Goal: Find specific page/section: Find specific page/section

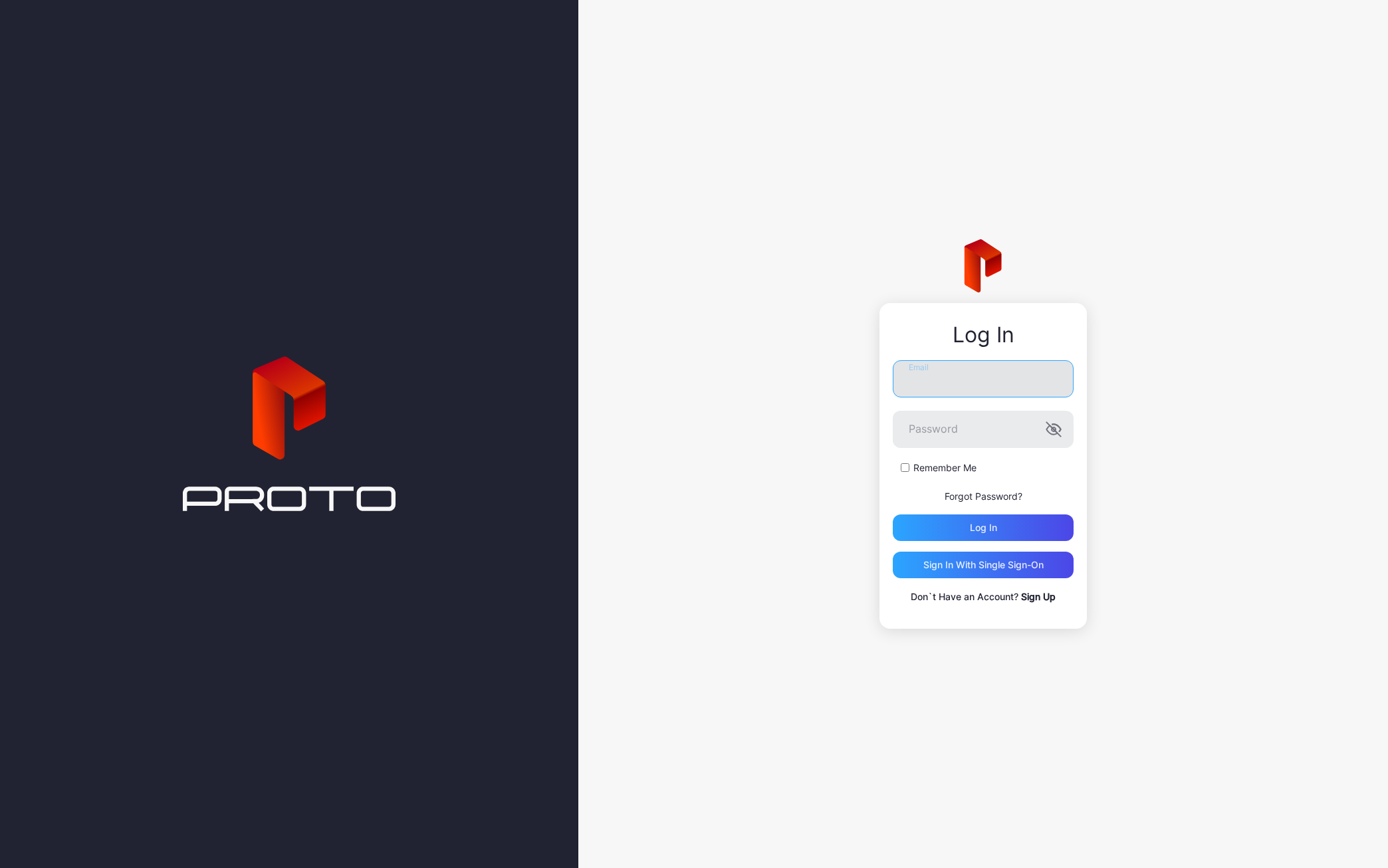
click at [936, 382] on input "Email" at bounding box center [983, 379] width 181 height 38
type input "**********"
click at [1052, 426] on icon "button" at bounding box center [1054, 430] width 16 height 16
click at [960, 527] on div "Log in" at bounding box center [983, 528] width 181 height 26
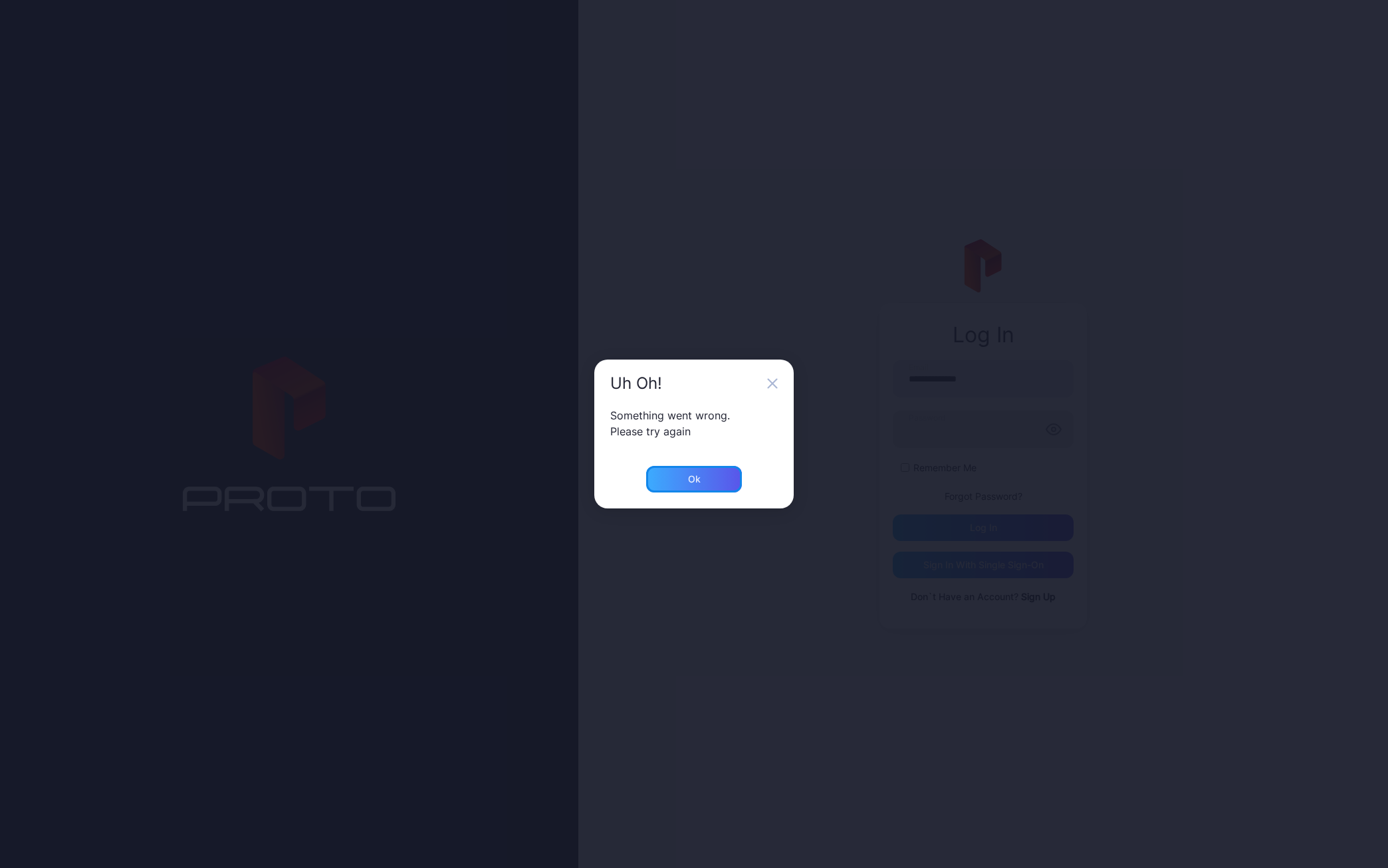
click at [713, 479] on div "Ok" at bounding box center [693, 479] width 95 height 26
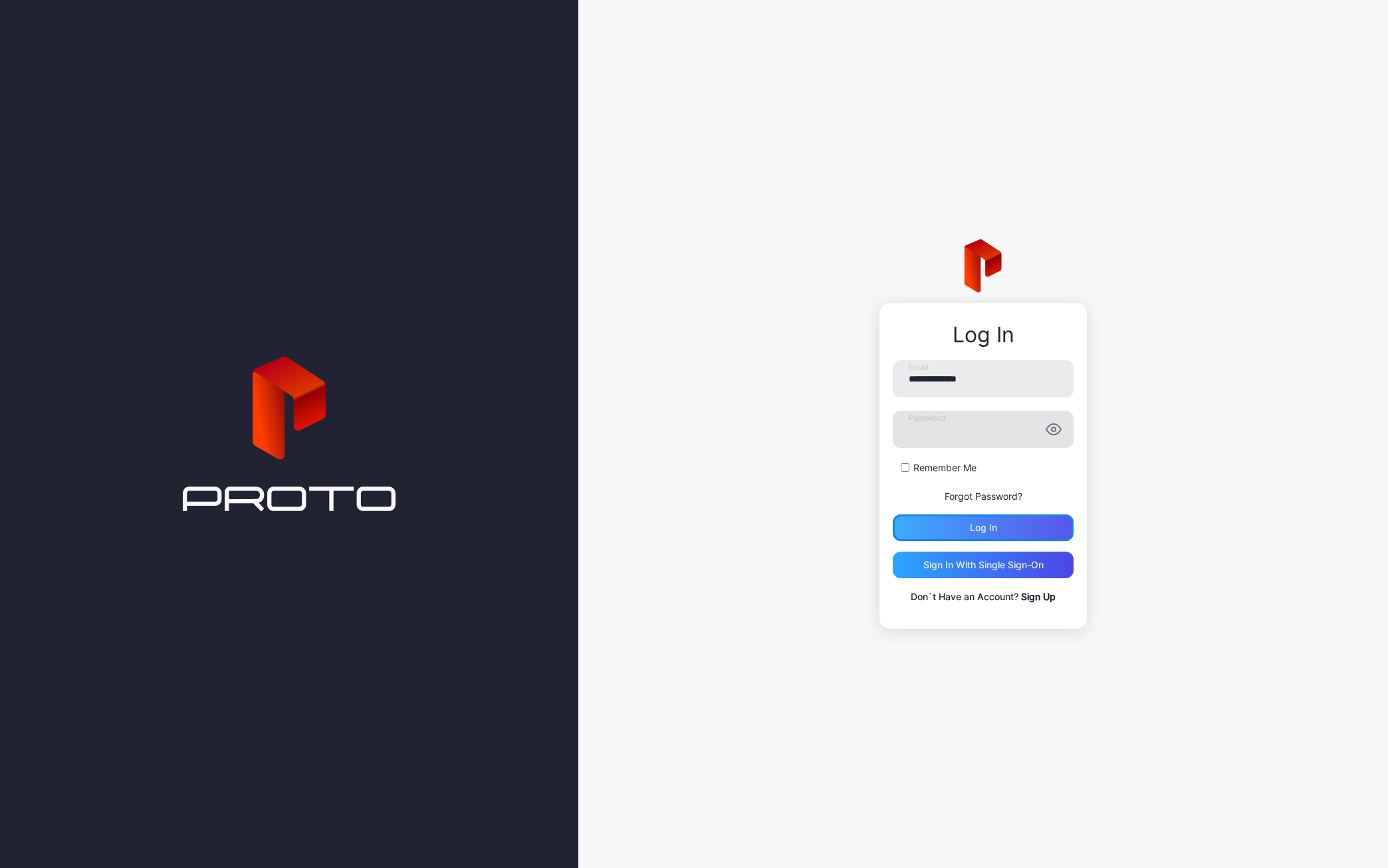
click at [973, 525] on div "Log in" at bounding box center [983, 528] width 27 height 10
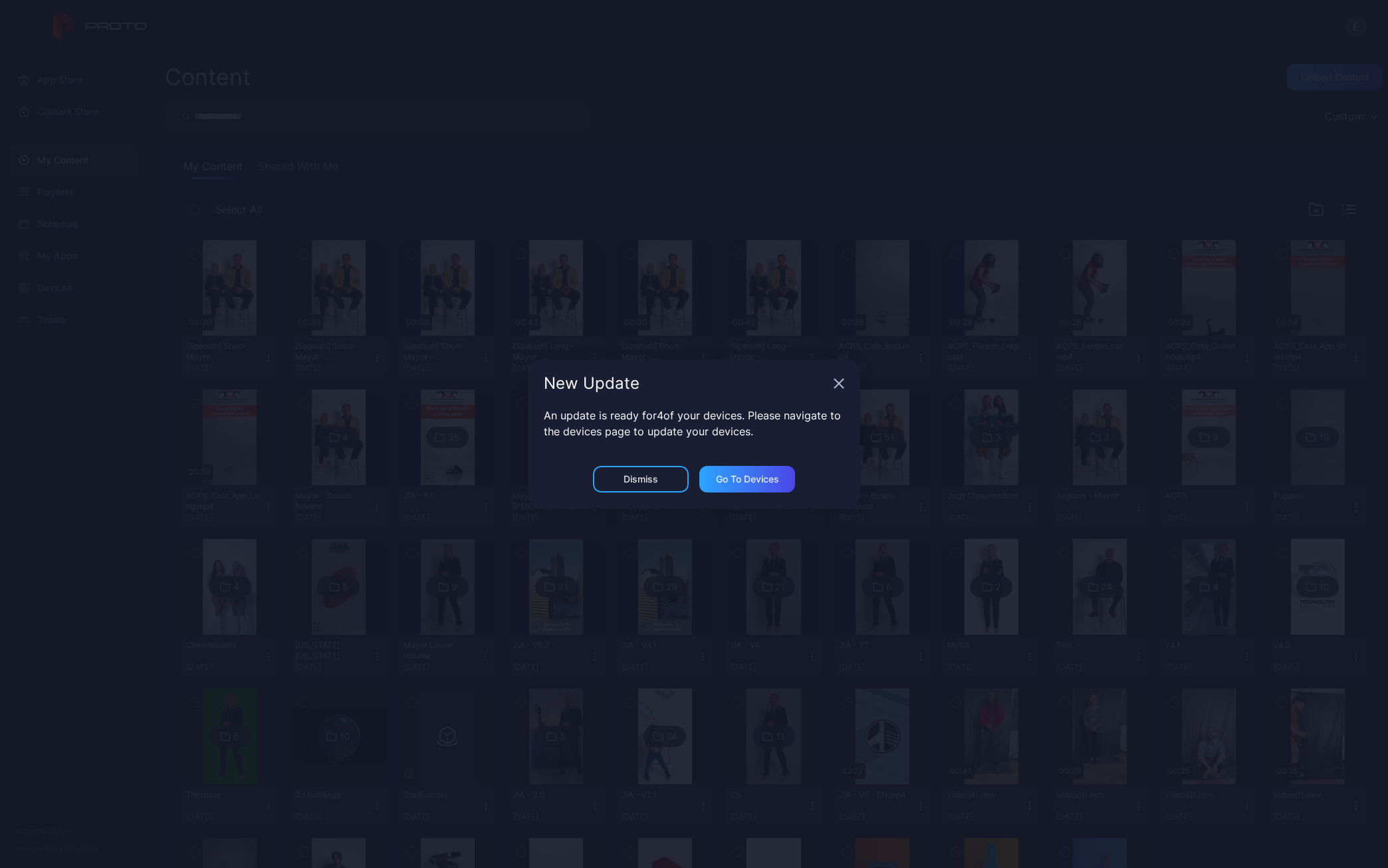
click at [839, 383] on icon "button" at bounding box center [839, 384] width 9 height 9
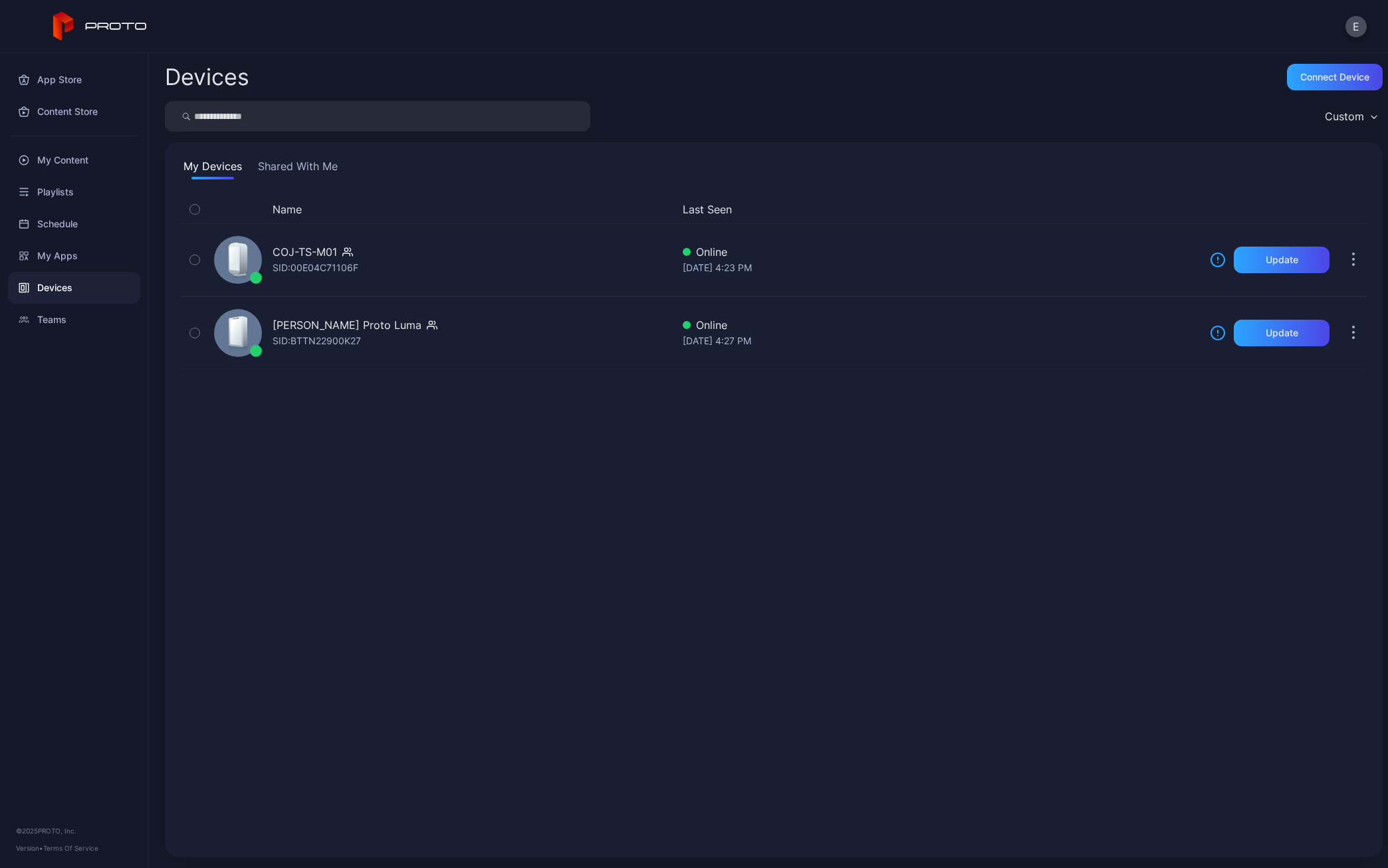
click at [110, 19] on icon at bounding box center [101, 26] width 95 height 29
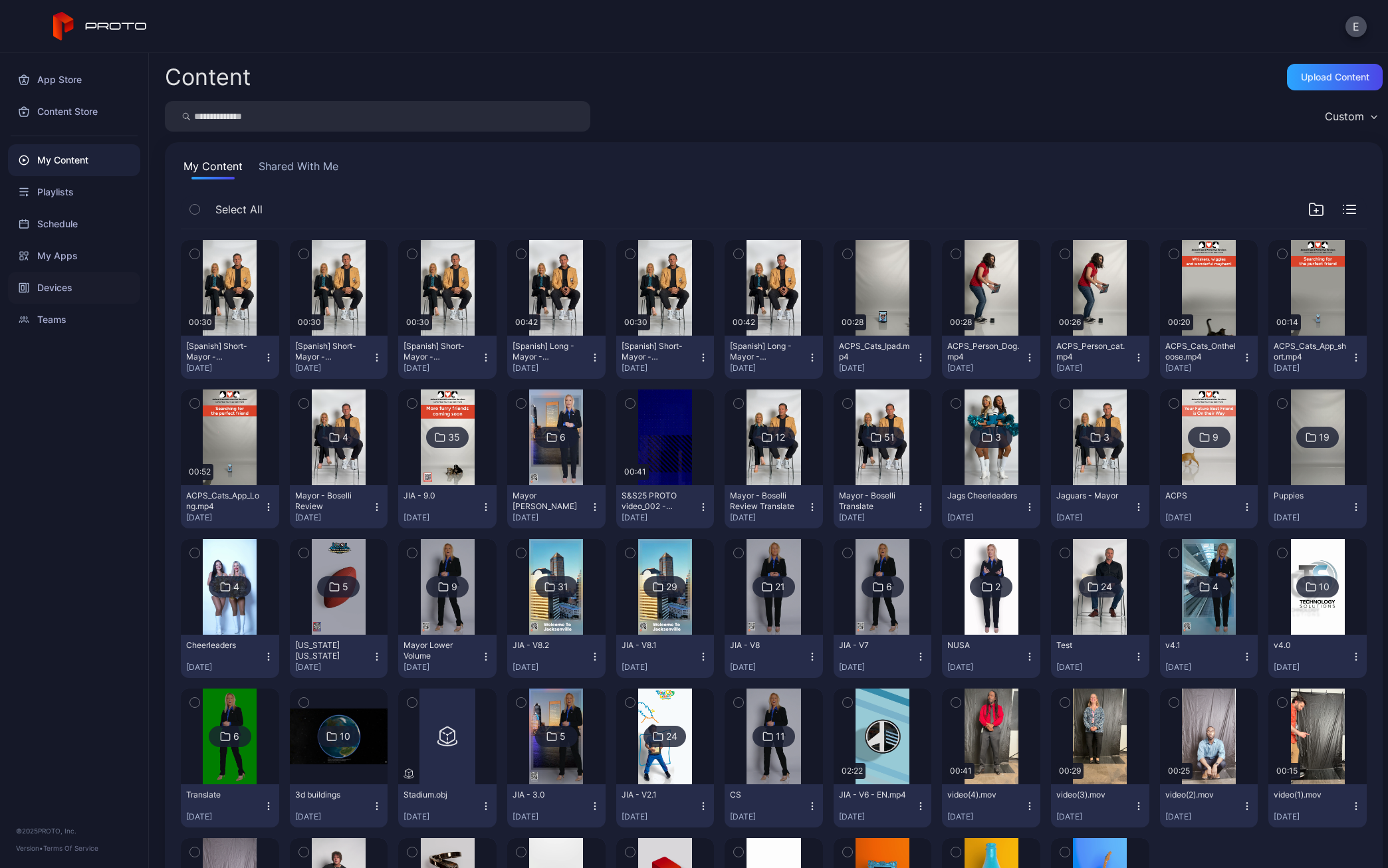
click at [68, 286] on div "Devices" at bounding box center [74, 288] width 132 height 32
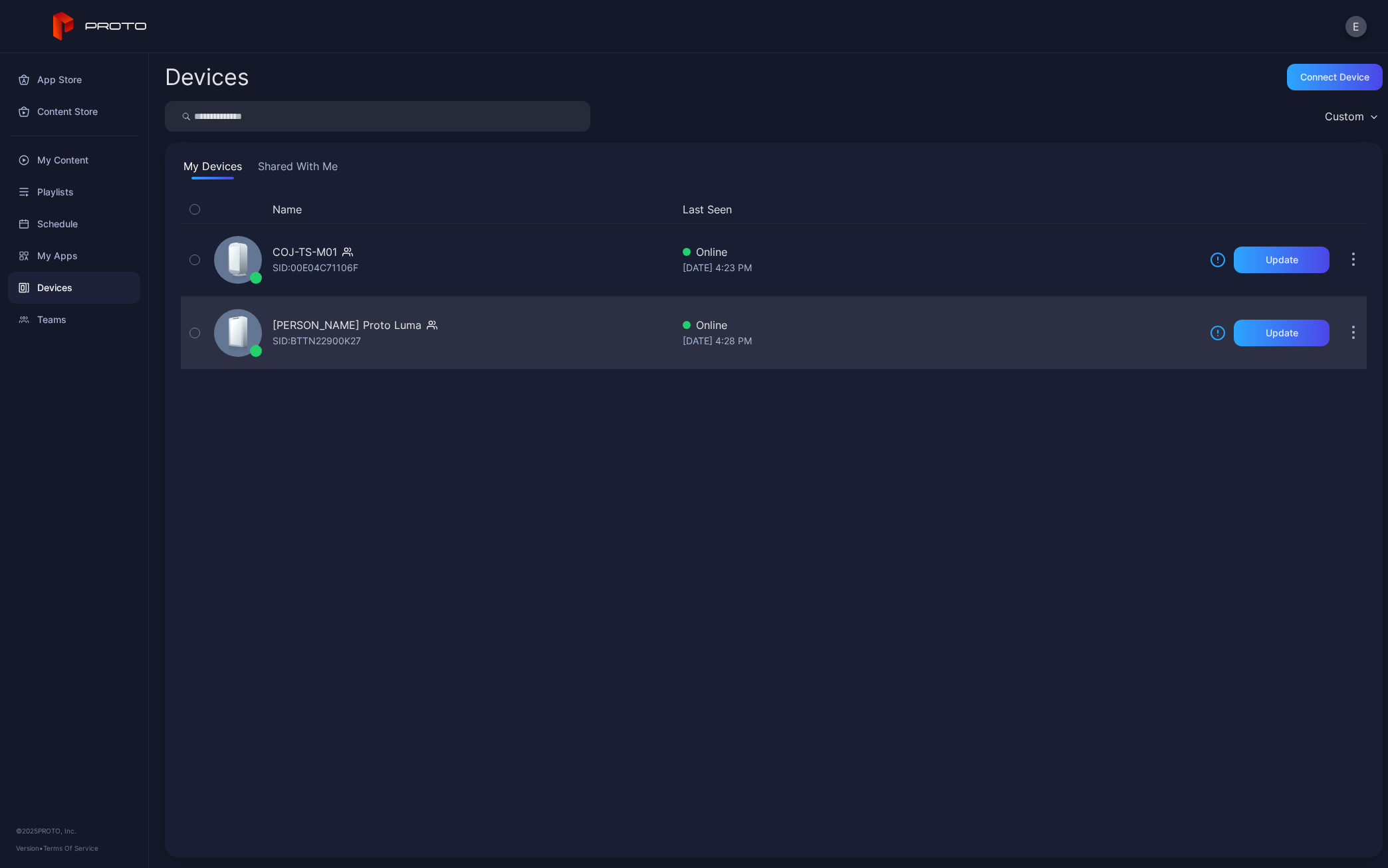
click at [350, 325] on div "[PERSON_NAME] Proto Luma" at bounding box center [347, 325] width 149 height 16
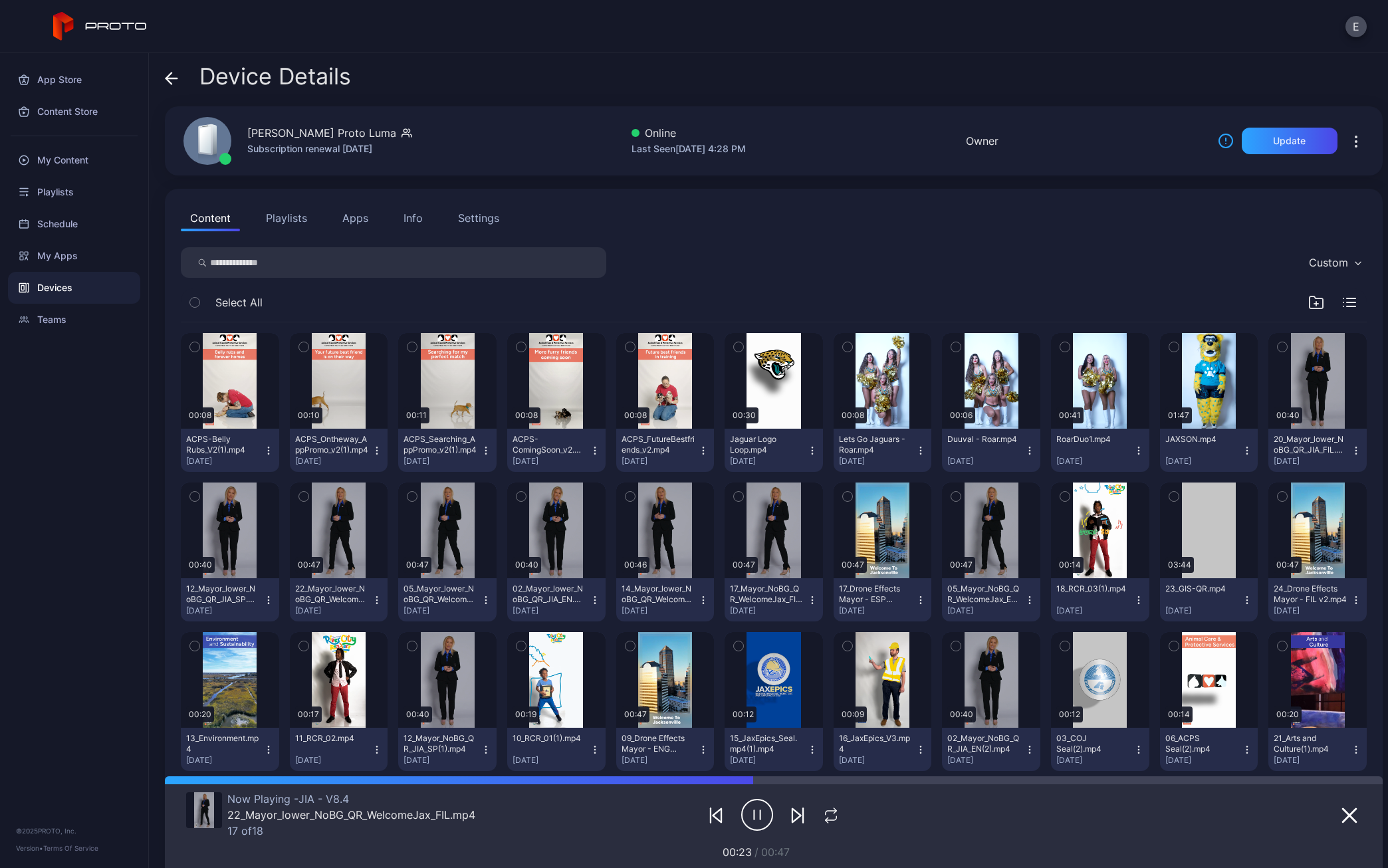
click at [284, 214] on button "Playlists" at bounding box center [286, 218] width 60 height 26
